Goal: Transaction & Acquisition: Book appointment/travel/reservation

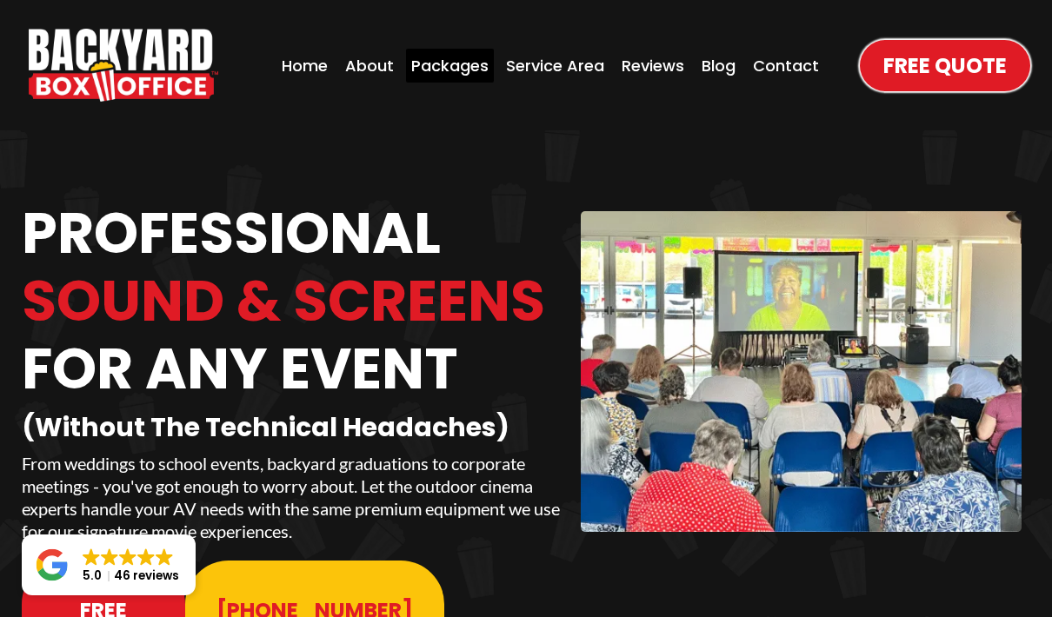
click at [422, 60] on div "Packages" at bounding box center [450, 66] width 88 height 34
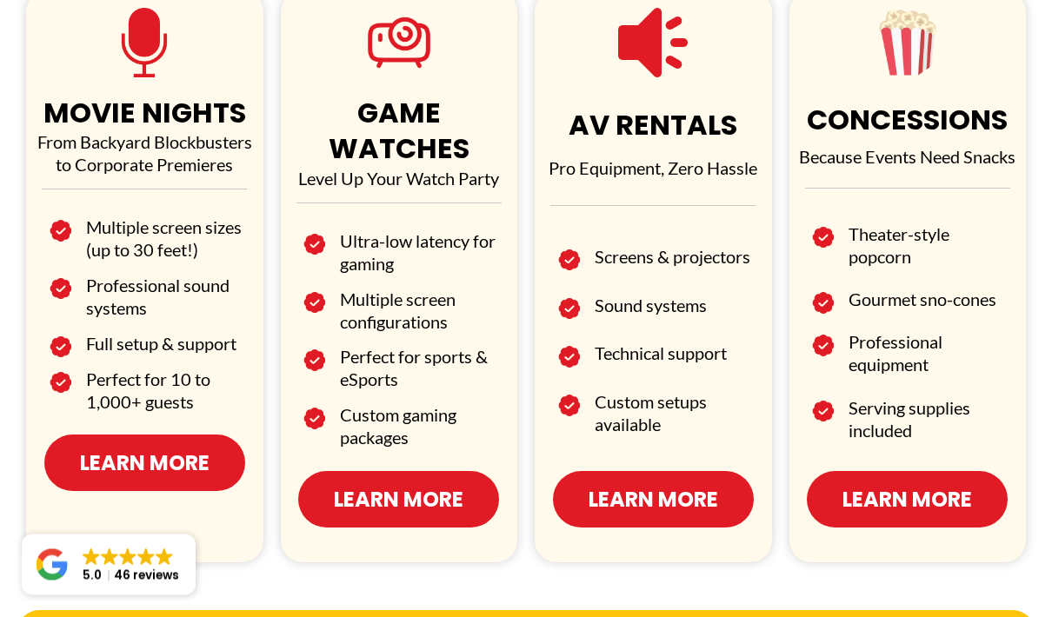
scroll to position [1095, 0]
click at [615, 484] on span "Learn More" at bounding box center [653, 499] width 130 height 30
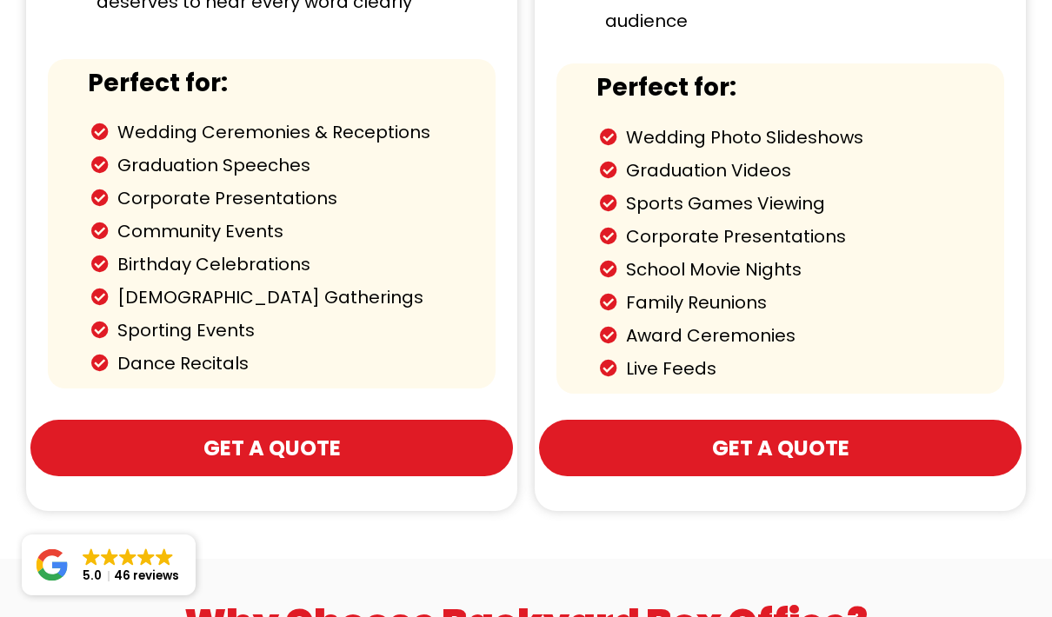
scroll to position [1523, 0]
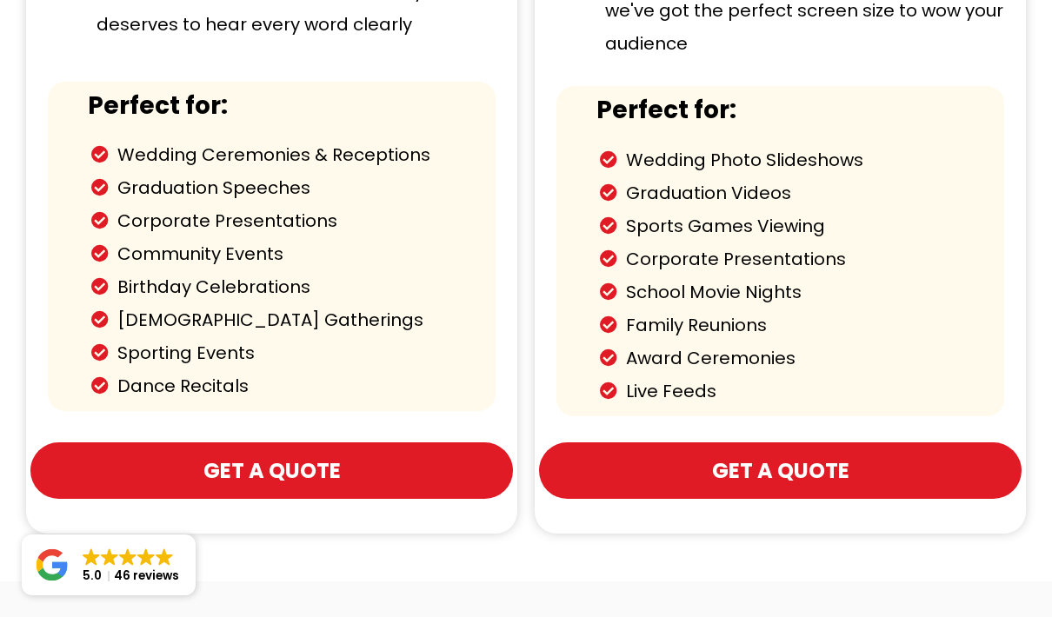
click at [642, 455] on span "Get a Quote" at bounding box center [780, 470] width 420 height 30
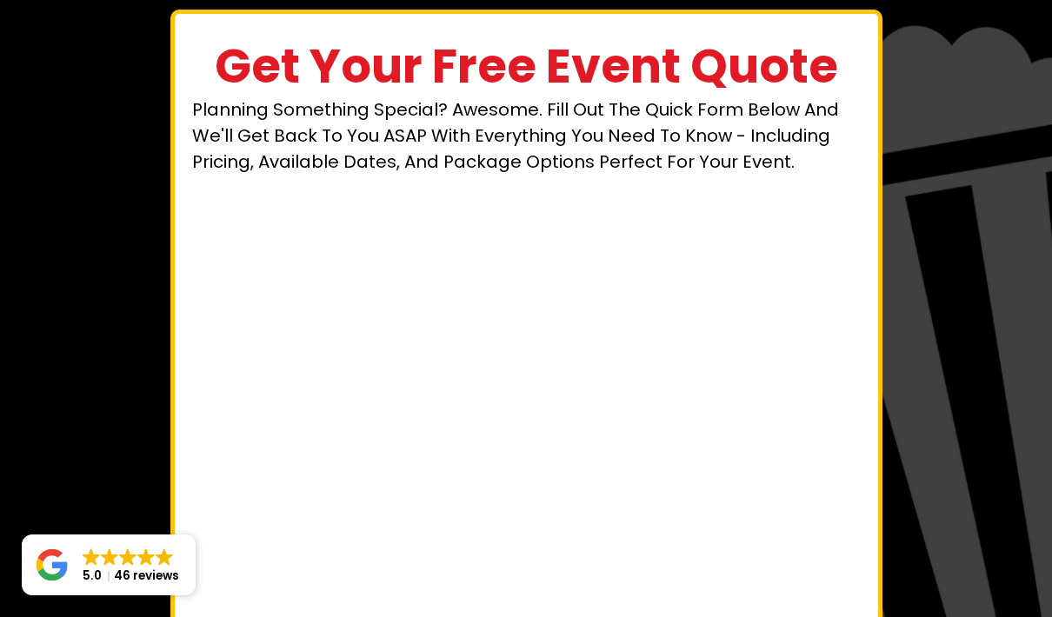
scroll to position [187, 0]
